Goal: Find specific page/section: Find specific page/section

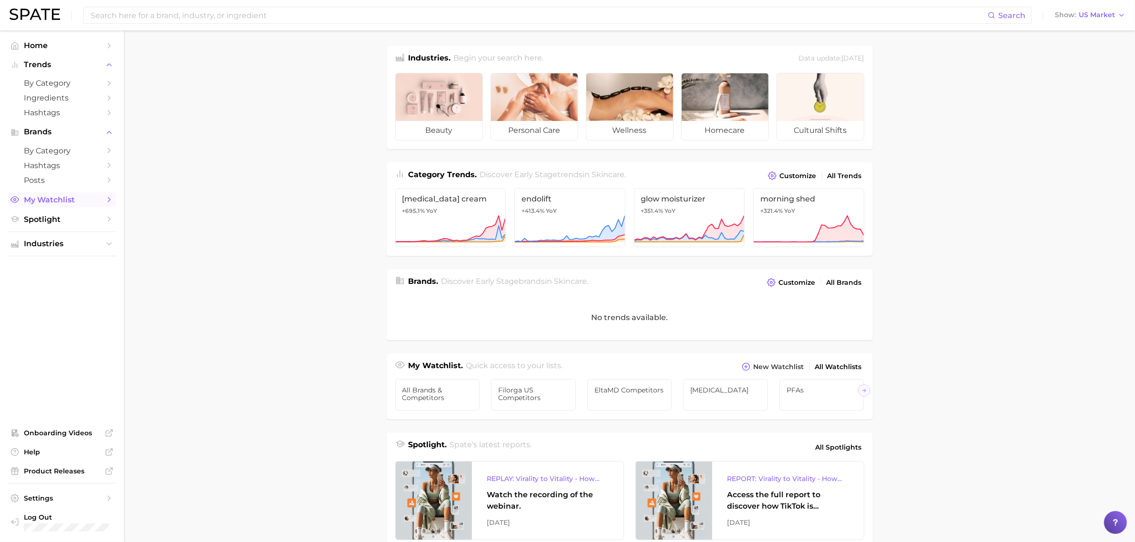
click at [41, 202] on span "My Watchlist" at bounding box center [62, 199] width 76 height 9
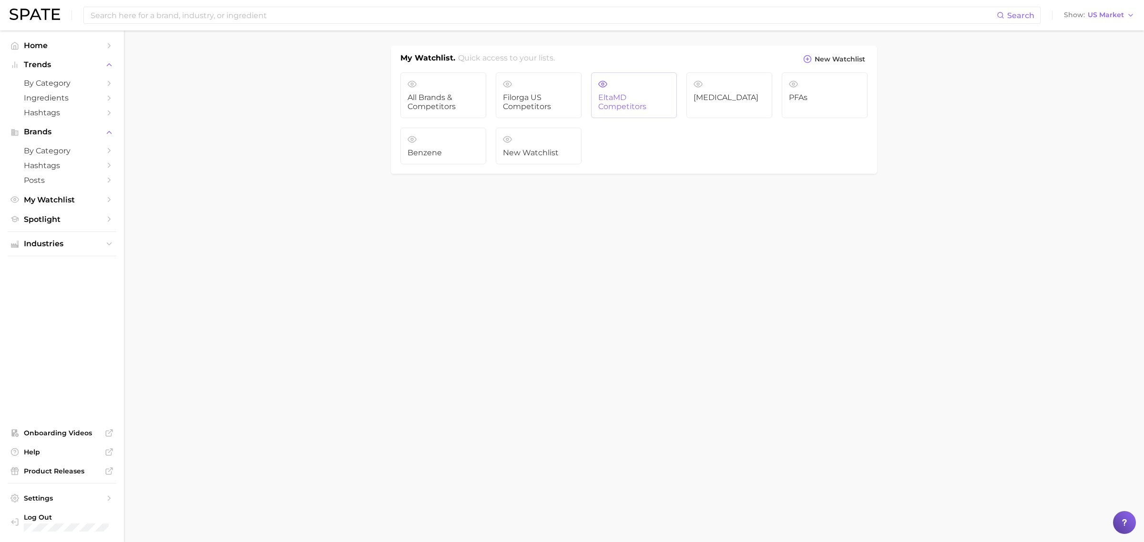
click at [616, 98] on span "EltaMD Competitors" at bounding box center [633, 102] width 71 height 18
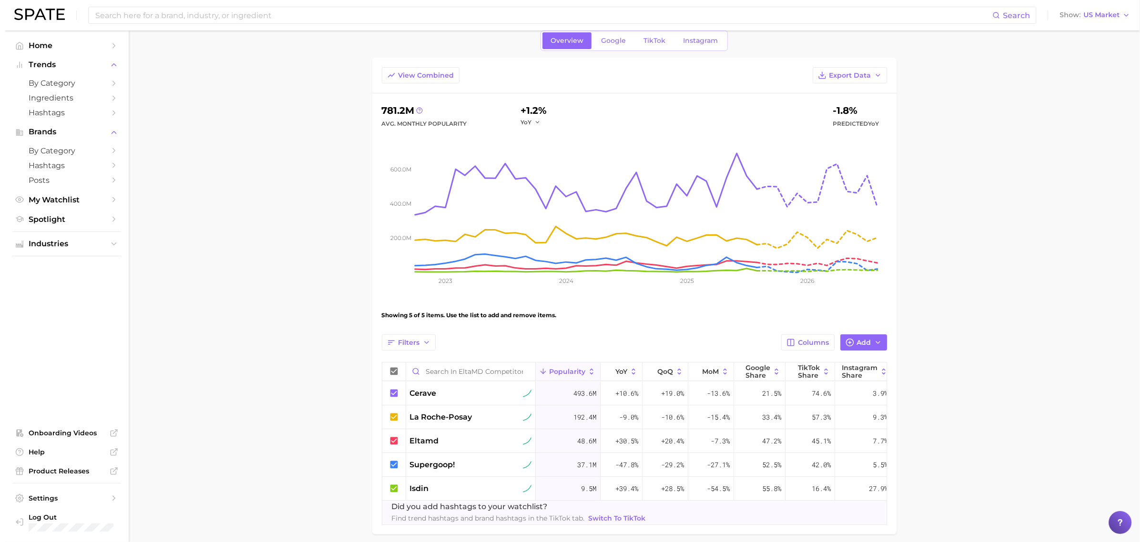
scroll to position [60, 0]
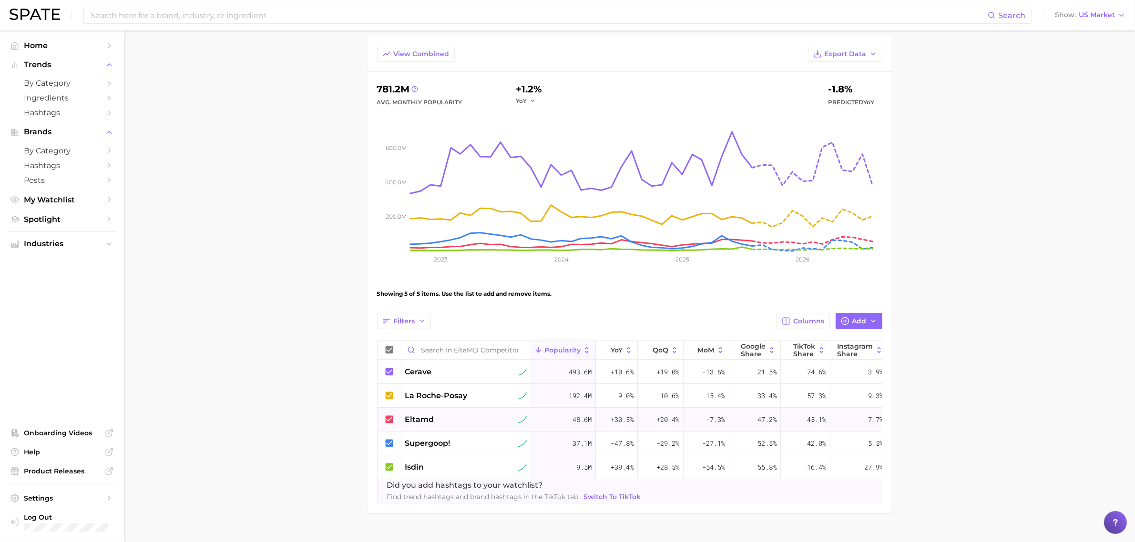
click at [414, 422] on span "eltamd" at bounding box center [419, 419] width 29 height 11
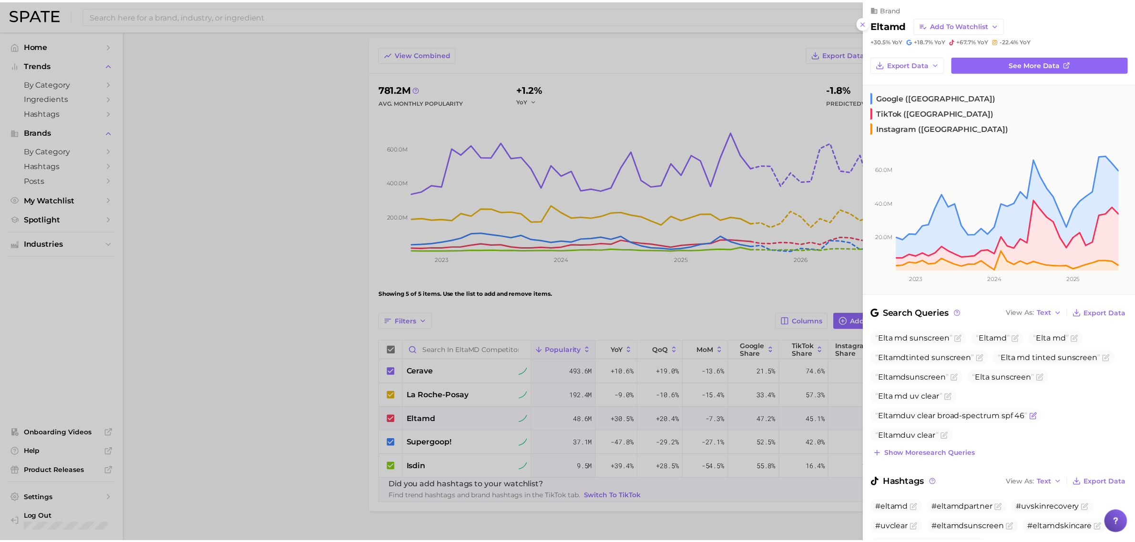
scroll to position [0, 0]
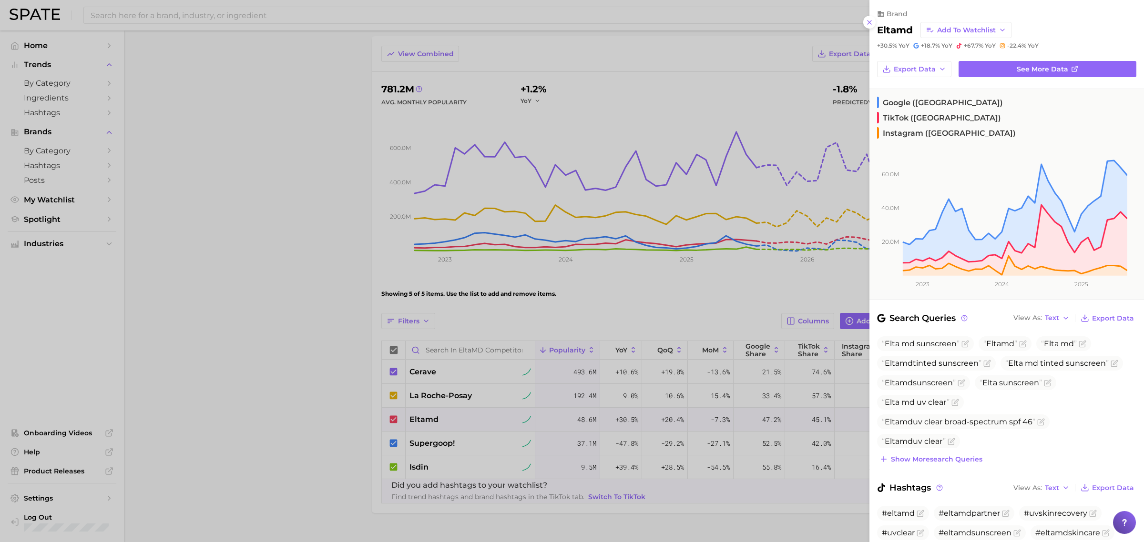
click at [251, 423] on div at bounding box center [572, 271] width 1144 height 542
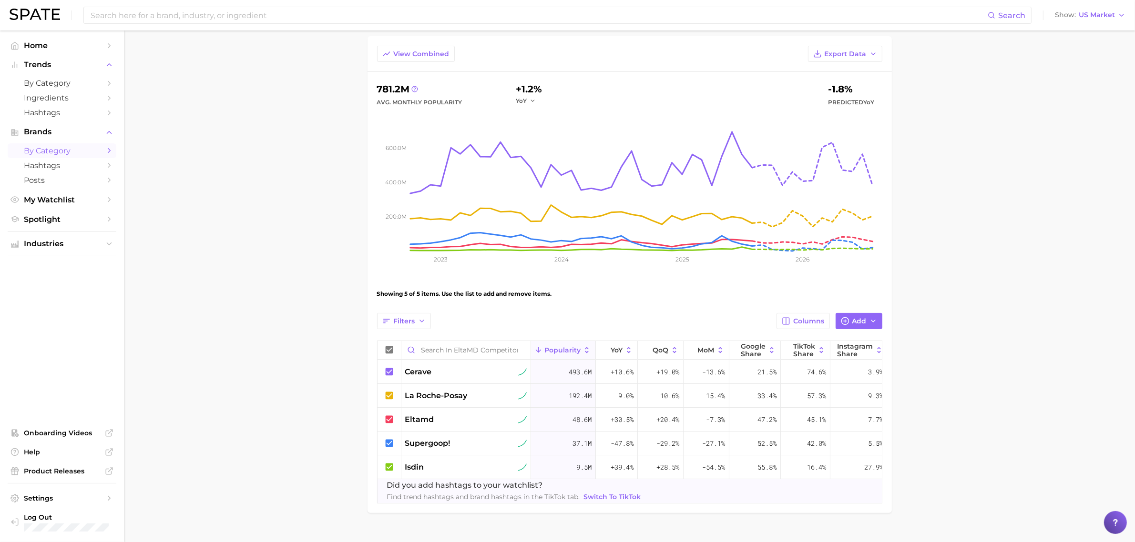
click at [44, 153] on span "by Category" at bounding box center [62, 150] width 76 height 9
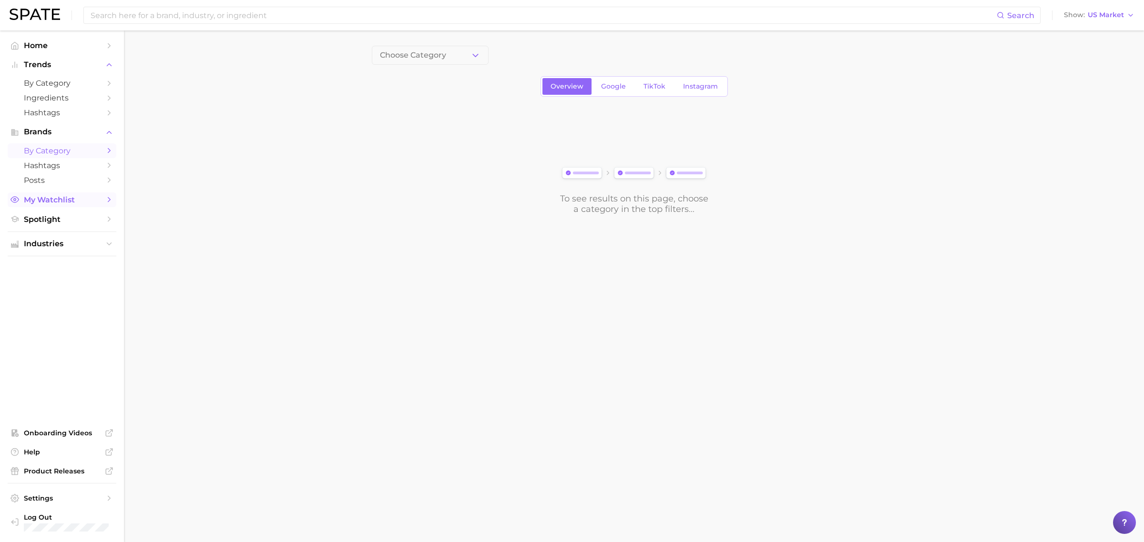
click at [45, 200] on span "My Watchlist" at bounding box center [62, 199] width 76 height 9
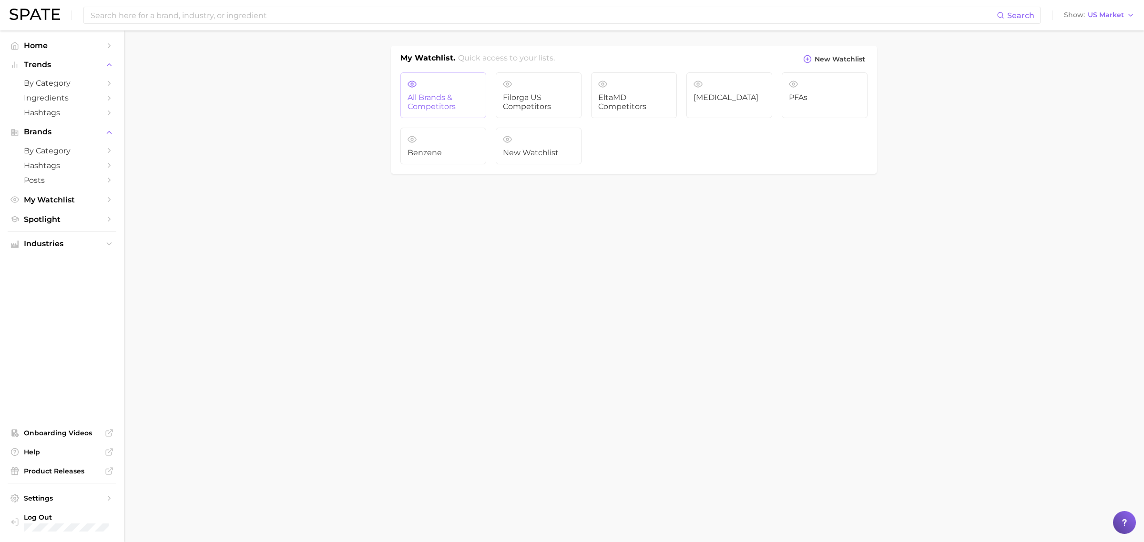
click at [436, 103] on span "All Brands & Competitors" at bounding box center [443, 102] width 71 height 18
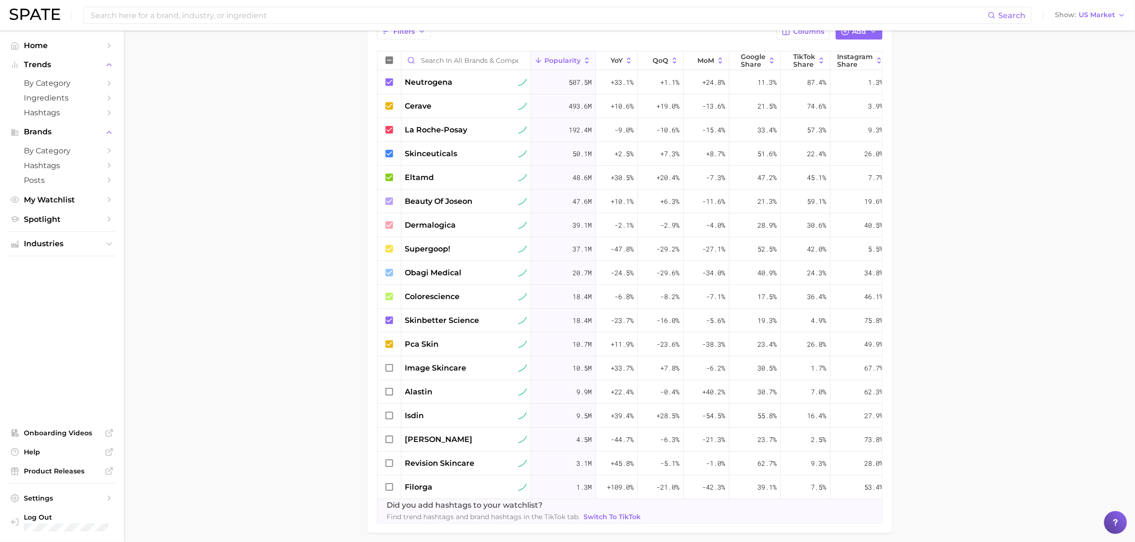
scroll to position [278, 0]
